Goal: Transaction & Acquisition: Book appointment/travel/reservation

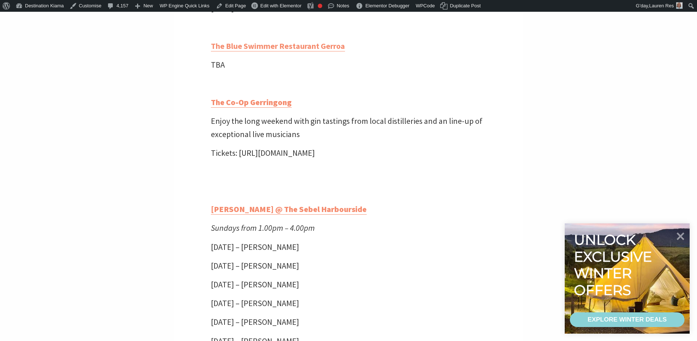
scroll to position [1801, 0]
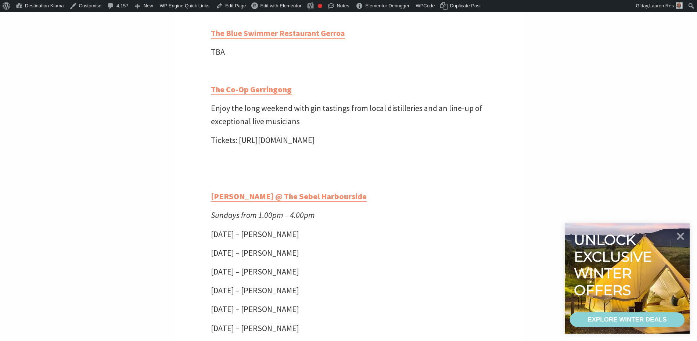
drag, startPoint x: 391, startPoint y: 147, endPoint x: 207, endPoint y: 154, distance: 183.9
copy p "Tickets: https://thecoopgerringong.com/whats-on/"
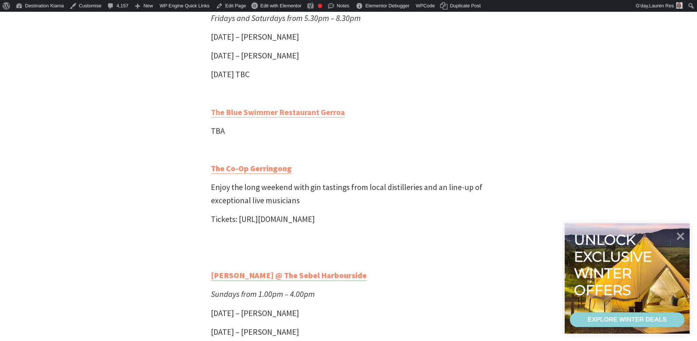
scroll to position [1690, 0]
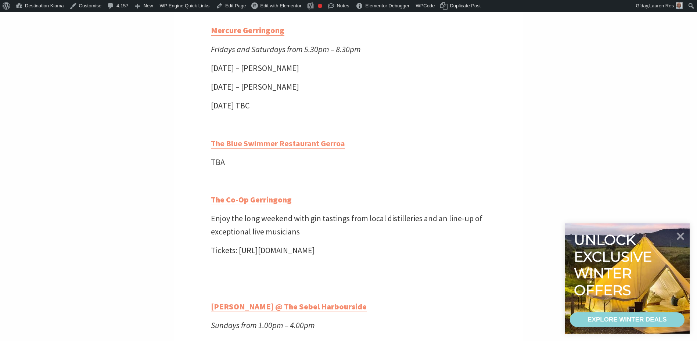
click at [430, 112] on p "Saturday 30 August TBC" at bounding box center [349, 105] width 276 height 13
drag, startPoint x: 331, startPoint y: 125, endPoint x: 184, endPoint y: 60, distance: 160.6
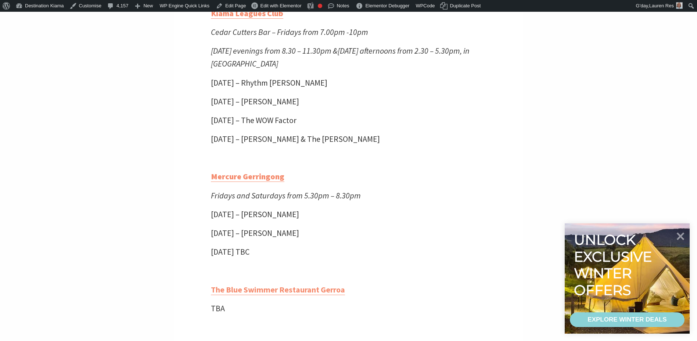
scroll to position [1543, 0]
drag, startPoint x: 313, startPoint y: 230, endPoint x: 281, endPoint y: 229, distance: 31.2
click at [313, 222] on p "Saturday 23 August – Larry" at bounding box center [349, 215] width 276 height 13
click at [233, 222] on p "Saturday 23 August – Larry" at bounding box center [349, 215] width 276 height 13
drag, startPoint x: 246, startPoint y: 240, endPoint x: 250, endPoint y: 250, distance: 11.1
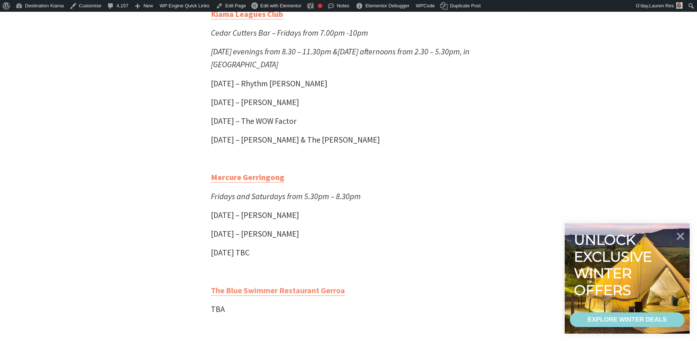
drag, startPoint x: 292, startPoint y: 269, endPoint x: 287, endPoint y: 268, distance: 5.7
click at [291, 259] on p "Saturday 30 August TBC" at bounding box center [349, 252] width 276 height 13
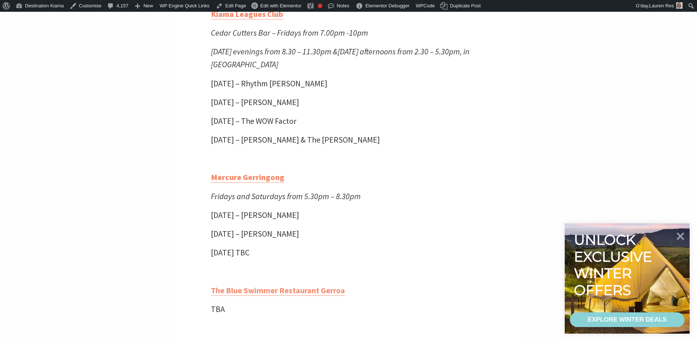
click at [317, 240] on p "Friday 29 August – Larry" at bounding box center [349, 233] width 276 height 13
drag, startPoint x: 290, startPoint y: 265, endPoint x: 227, endPoint y: 228, distance: 73.3
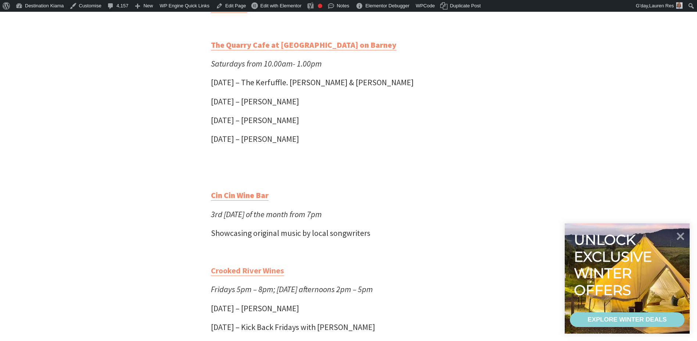
scroll to position [404, 0]
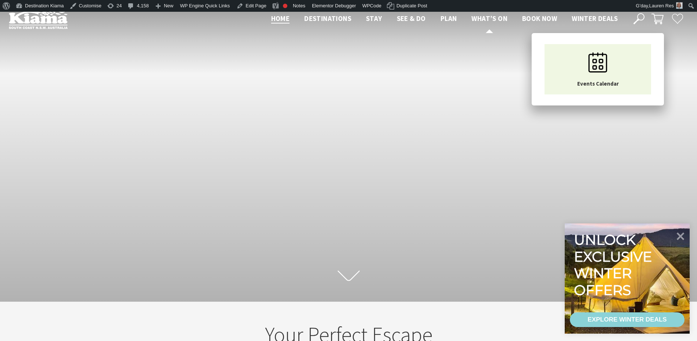
scroll to position [11, 703]
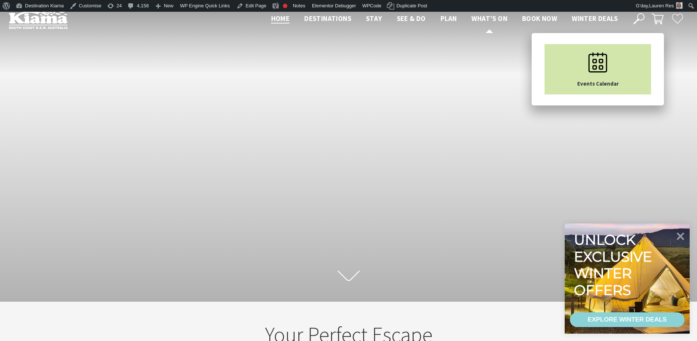
click at [555, 56] on link "Events Calendar" at bounding box center [598, 69] width 107 height 50
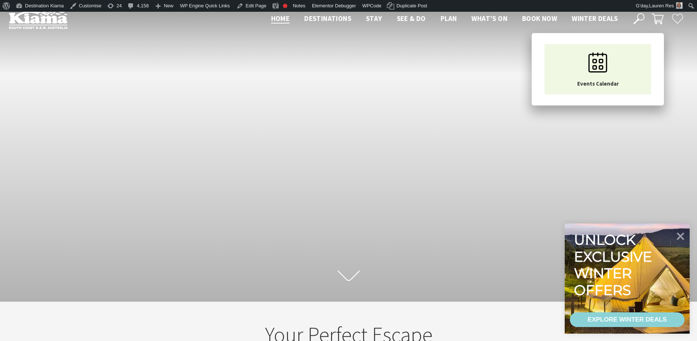
scroll to position [133, 703]
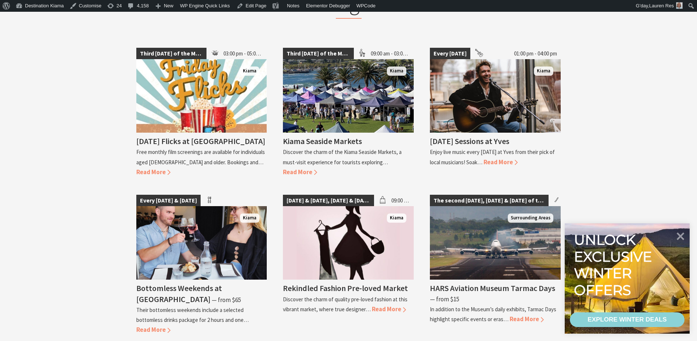
scroll to position [955, 0]
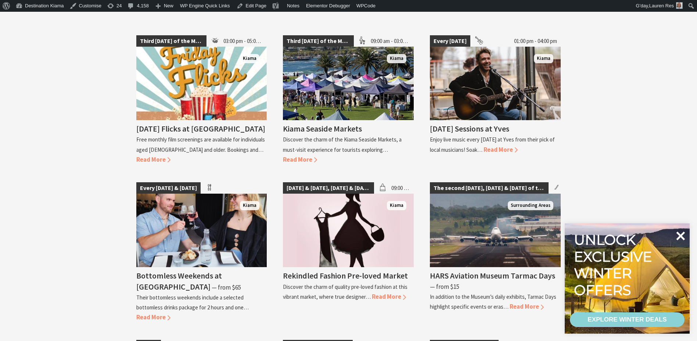
click at [681, 235] on icon at bounding box center [681, 236] width 9 height 9
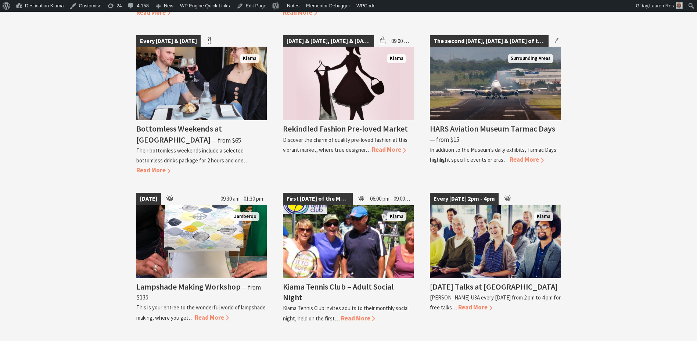
scroll to position [1139, 0]
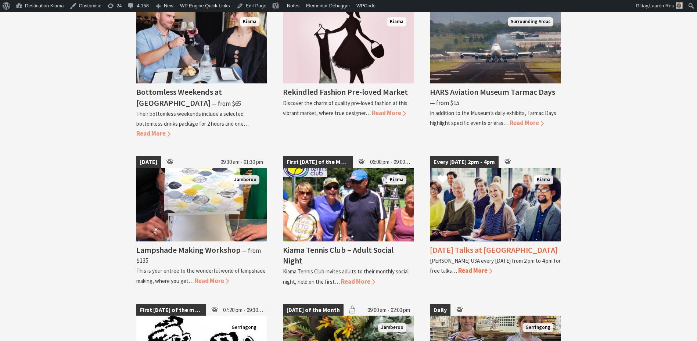
click at [505, 204] on img at bounding box center [495, 204] width 131 height 73
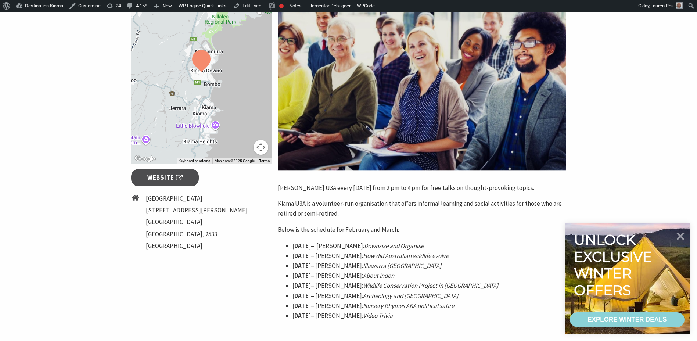
scroll to position [184, 0]
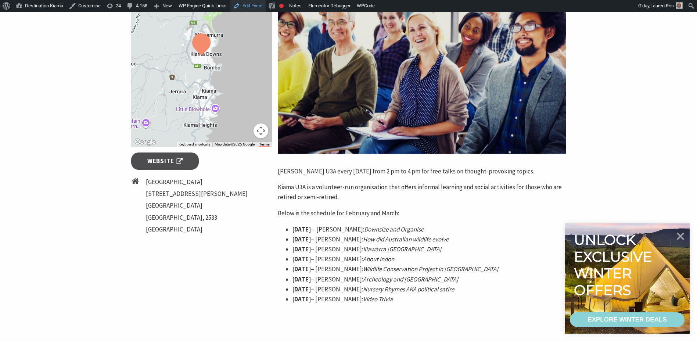
click at [249, 4] on link "Edit Event" at bounding box center [247, 6] width 35 height 12
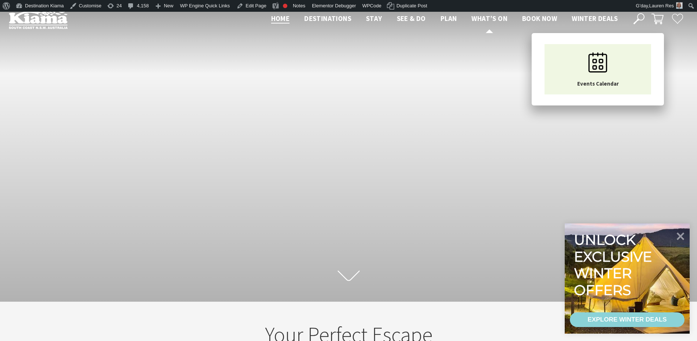
scroll to position [11, 703]
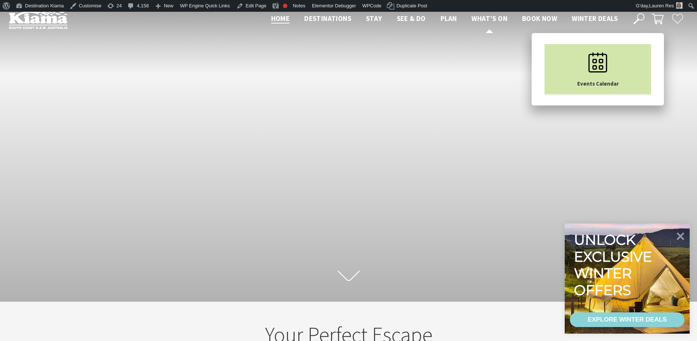
click at [576, 56] on link "Events Calendar" at bounding box center [598, 69] width 107 height 50
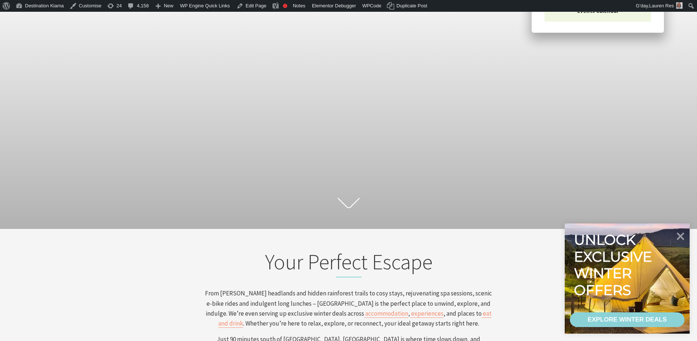
scroll to position [184, 0]
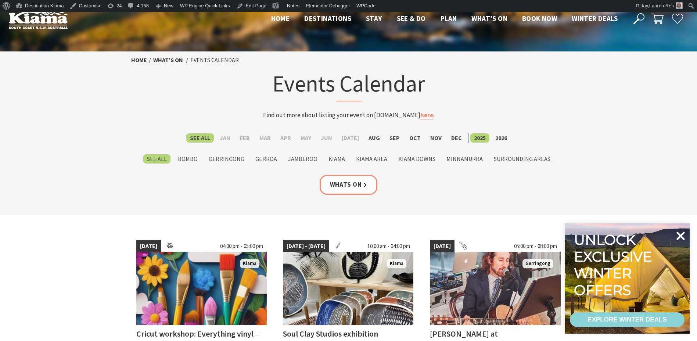
click at [683, 234] on icon at bounding box center [681, 236] width 9 height 9
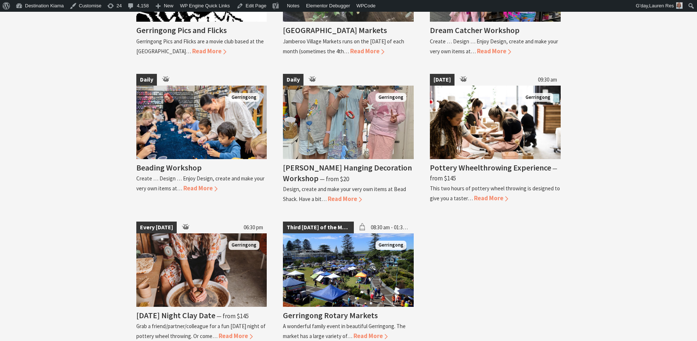
scroll to position [1543, 0]
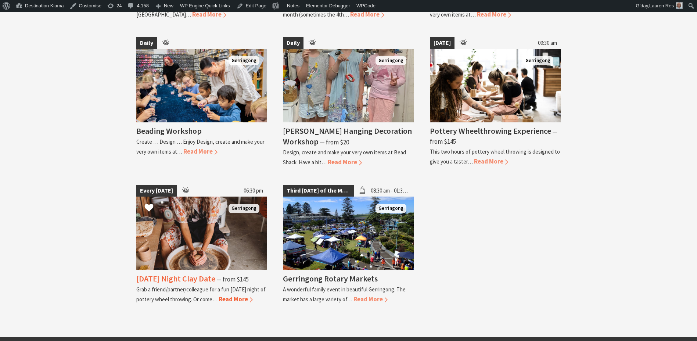
click at [229, 295] on span "Read More" at bounding box center [236, 299] width 34 height 8
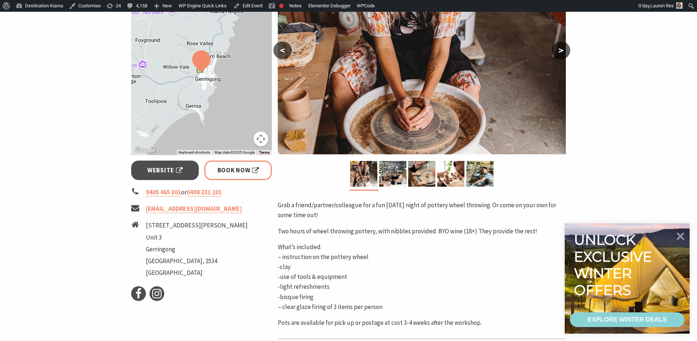
scroll to position [184, 0]
click at [231, 173] on span "Book Now" at bounding box center [239, 170] width 42 height 10
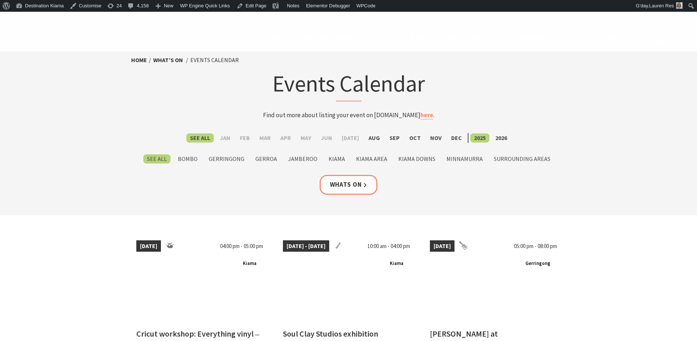
scroll to position [1543, 0]
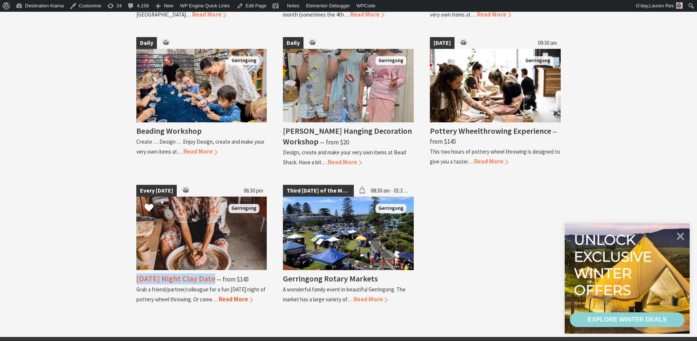
drag, startPoint x: 124, startPoint y: 266, endPoint x: 213, endPoint y: 270, distance: 88.7
copy h4 "Friday Night Clay Date"
click at [229, 295] on span "Read More" at bounding box center [236, 299] width 34 height 8
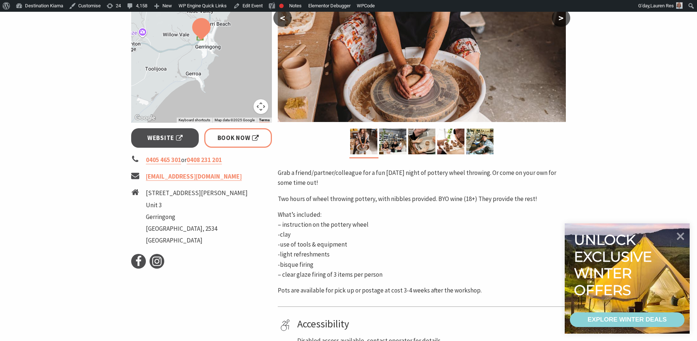
scroll to position [220, 0]
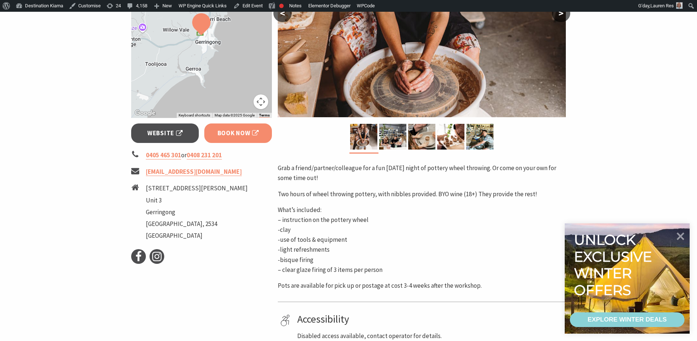
click at [259, 124] on link "Book Now" at bounding box center [238, 132] width 68 height 19
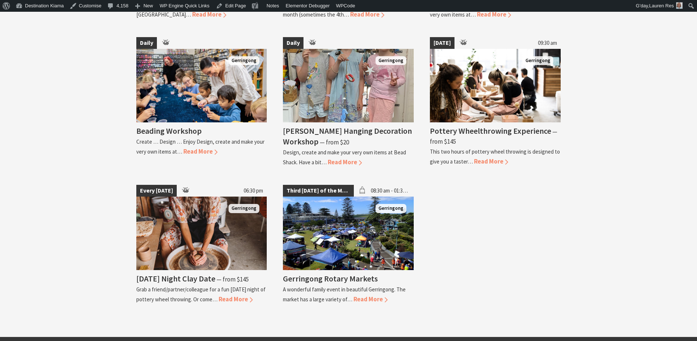
scroll to position [1543, 0]
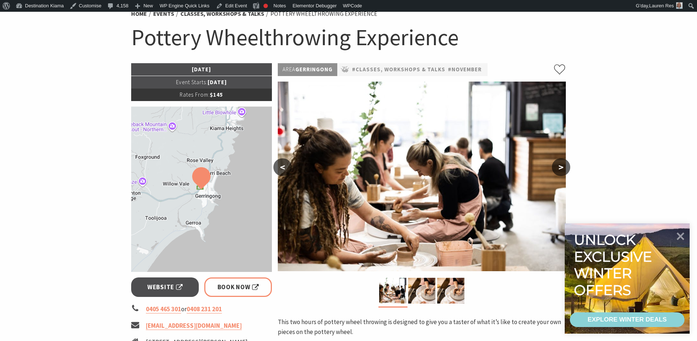
scroll to position [184, 0]
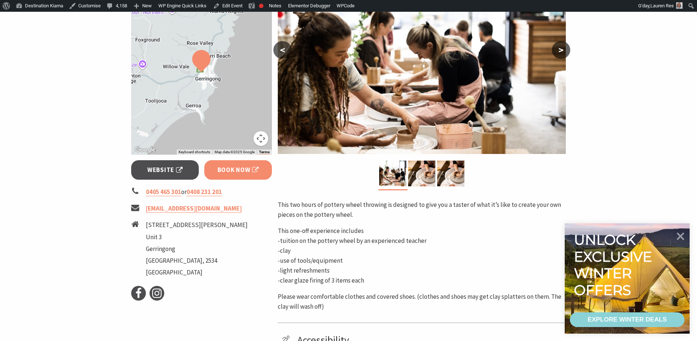
click at [245, 166] on span "Book Now" at bounding box center [239, 170] width 42 height 10
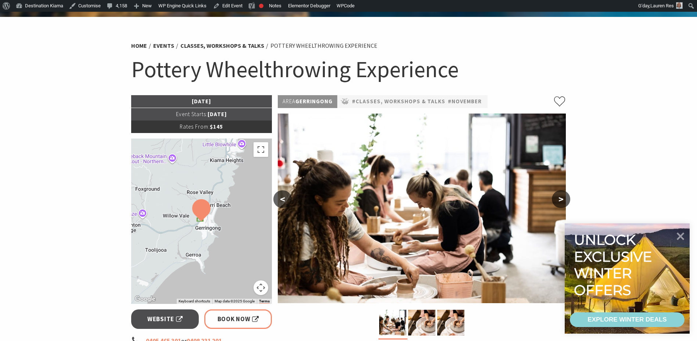
scroll to position [0, 0]
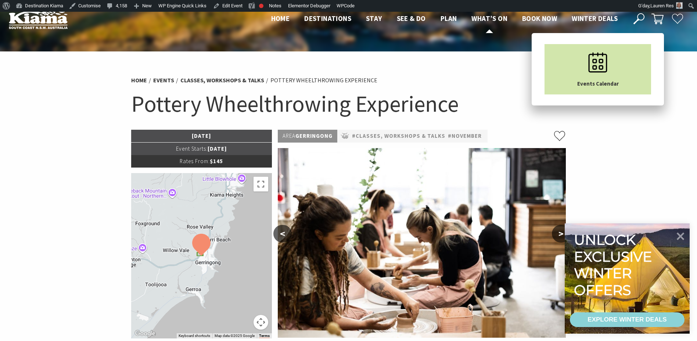
click at [553, 48] on link "Events Calendar" at bounding box center [598, 69] width 107 height 50
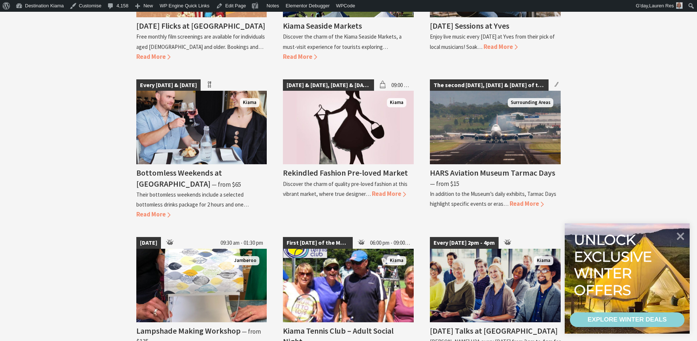
scroll to position [1139, 0]
